Goal: Find specific page/section: Find specific page/section

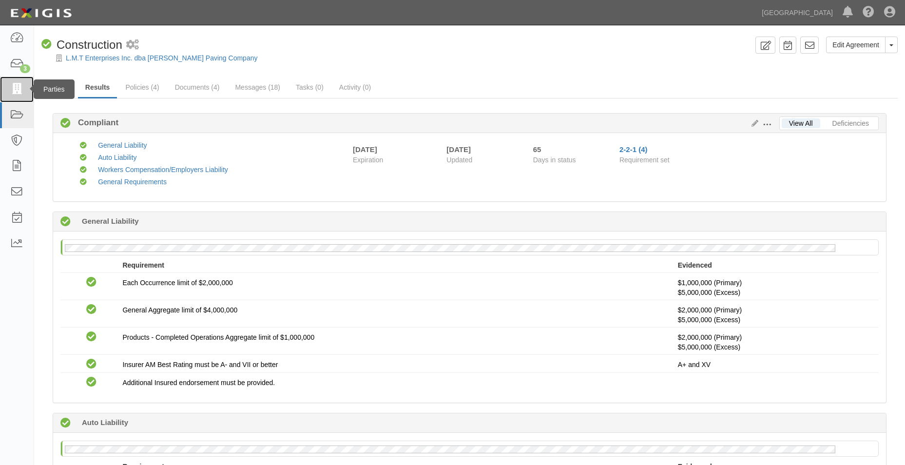
click at [9, 81] on link at bounding box center [17, 90] width 34 height 26
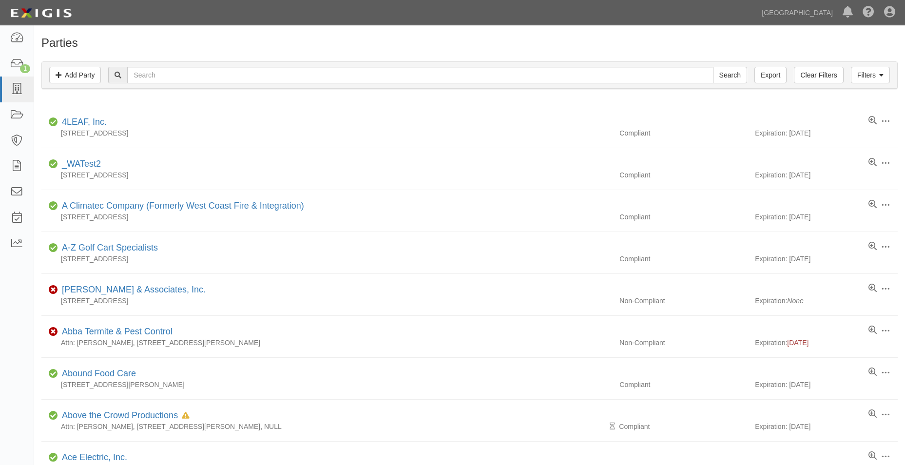
click at [192, 66] on div "Filters Add Party Clear Filters Export Search Filters" at bounding box center [469, 75] width 855 height 27
click at [188, 77] on input "text" at bounding box center [420, 75] width 586 height 17
type input "sage environmental"
drag, startPoint x: 746, startPoint y: 80, endPoint x: 738, endPoint y: 78, distance: 8.5
click at [746, 80] on input "Search" at bounding box center [730, 75] width 34 height 17
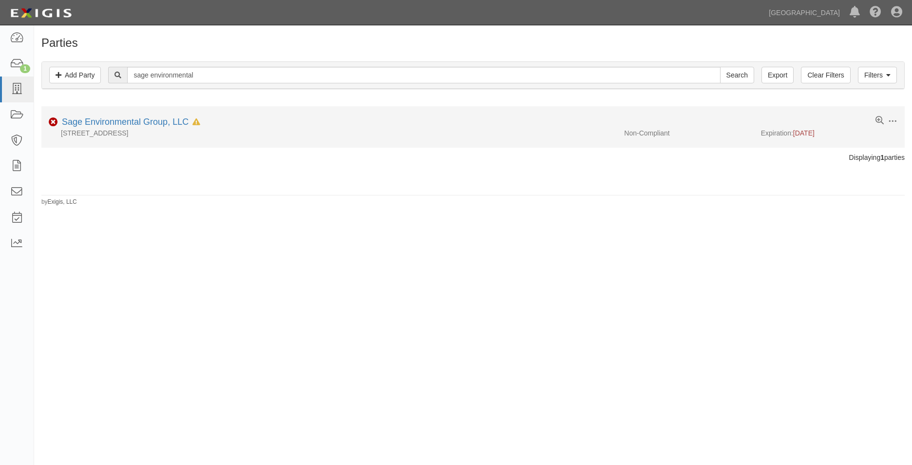
click at [178, 127] on div "Sage Environmental Group, LLC In Default since [DATE]" at bounding box center [129, 122] width 142 height 13
click at [178, 122] on link "Sage Environmental Group, LLC" at bounding box center [125, 122] width 127 height 10
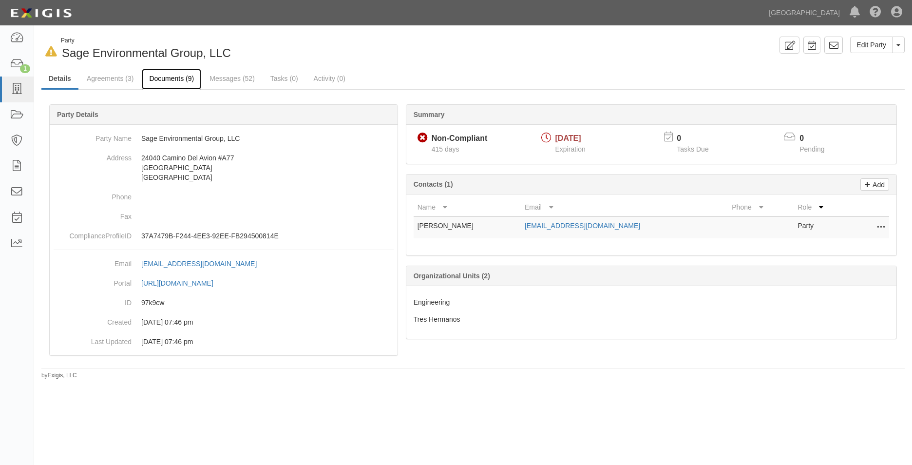
click at [180, 71] on link "Documents (9)" at bounding box center [171, 79] width 59 height 21
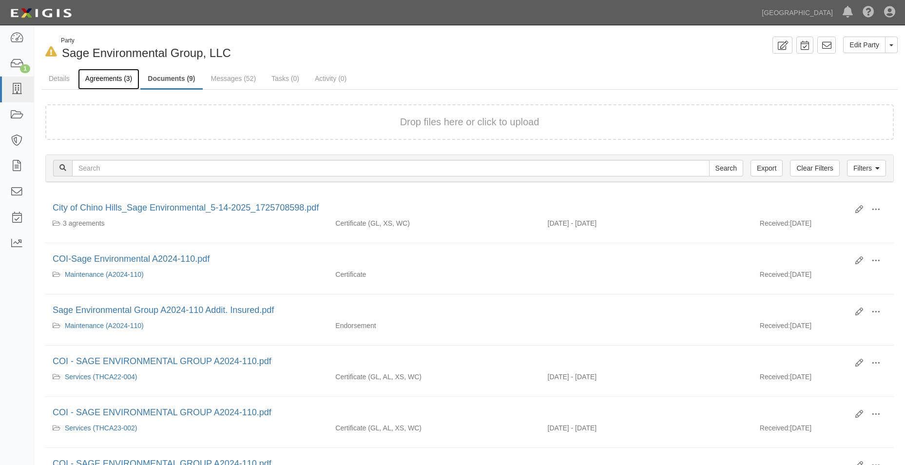
click at [114, 76] on link "Agreements (3)" at bounding box center [108, 79] width 61 height 21
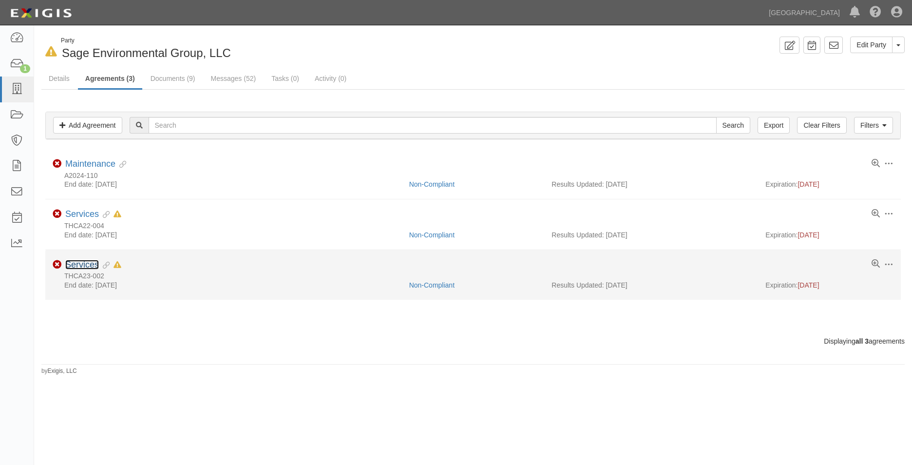
click at [94, 265] on link "Services" at bounding box center [82, 265] width 34 height 10
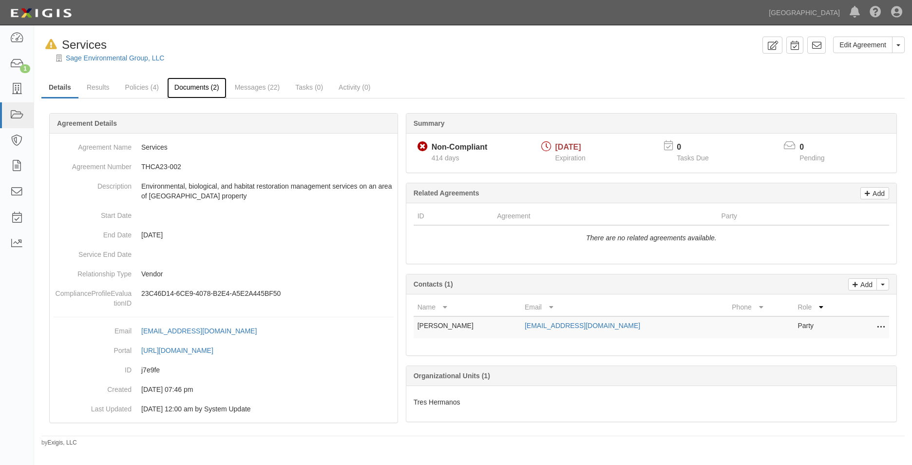
click at [194, 92] on link "Documents (2)" at bounding box center [196, 87] width 59 height 21
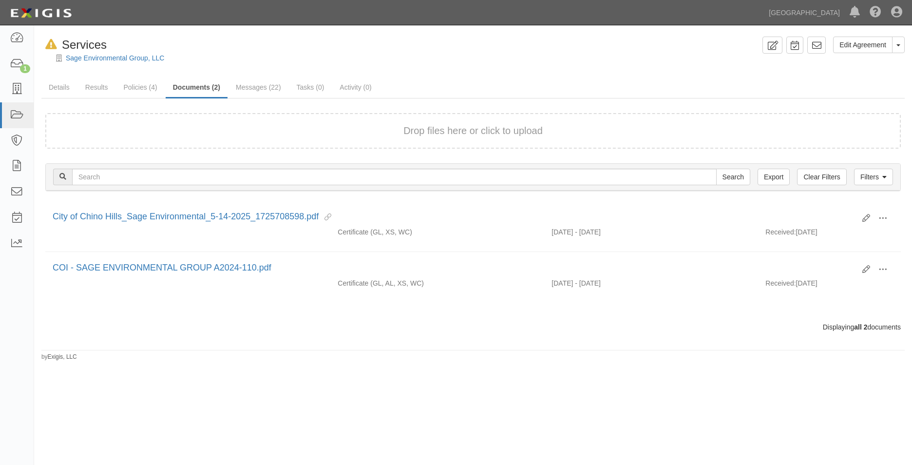
click at [66, 125] on div "Drop files here or click to upload" at bounding box center [473, 131] width 834 height 14
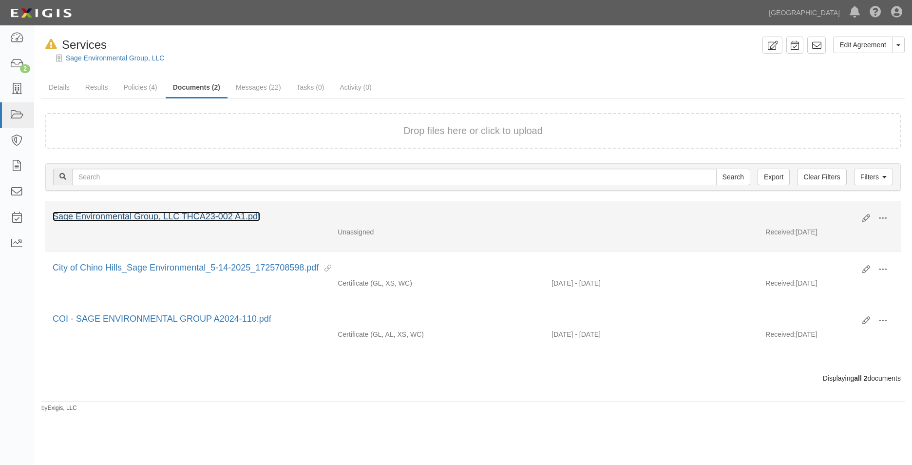
click at [165, 213] on link "Sage Environmental Group, LLC THCA23-002 A1.pdf" at bounding box center [157, 217] width 208 height 10
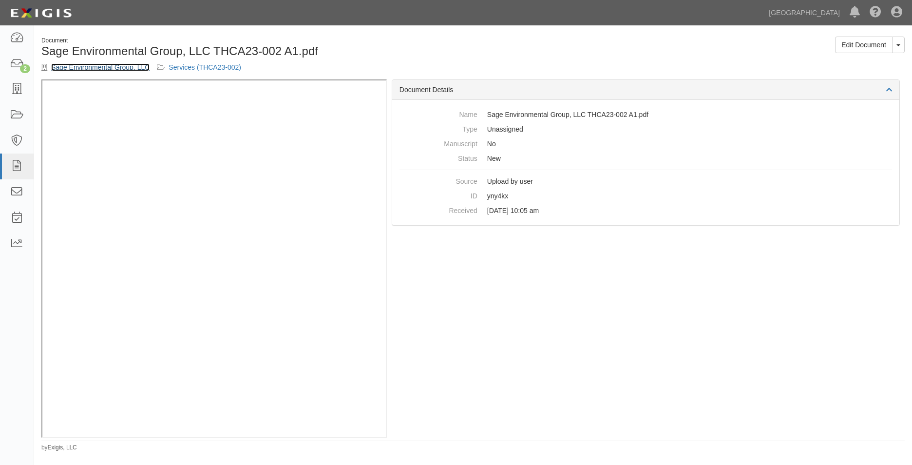
click at [127, 69] on link "Sage Environmental Group, LLC" at bounding box center [100, 67] width 98 height 8
